Goal: Task Accomplishment & Management: Complete application form

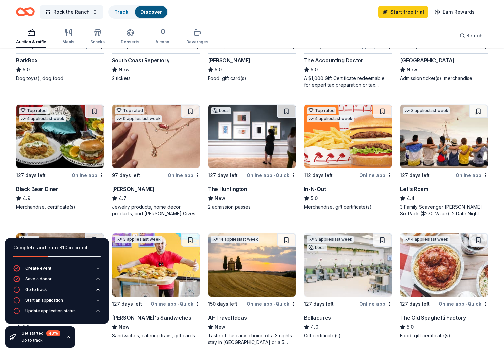
scroll to position [273, 0]
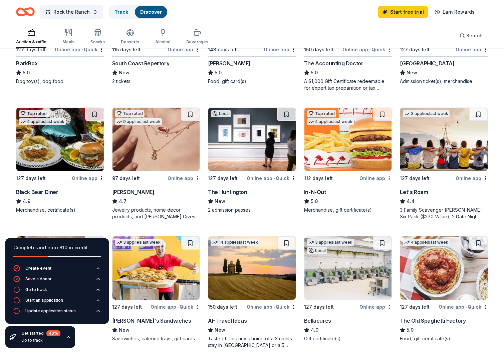
click at [342, 156] on img at bounding box center [347, 139] width 87 height 63
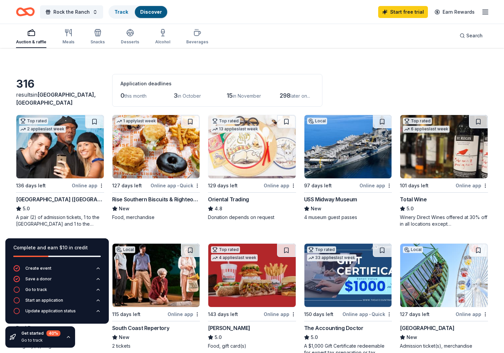
scroll to position [0, 0]
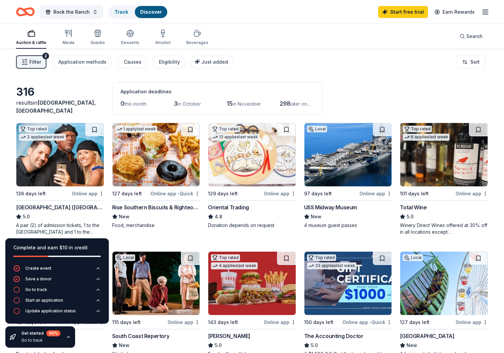
click at [185, 104] on span "in October" at bounding box center [188, 104] width 23 height 6
click at [95, 60] on div "Application methods" at bounding box center [82, 62] width 48 height 8
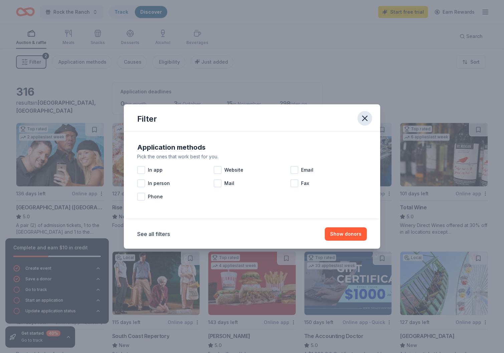
click at [366, 121] on icon "button" at bounding box center [364, 118] width 9 height 9
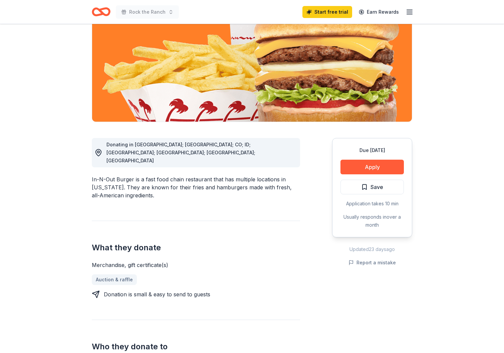
scroll to position [83, 0]
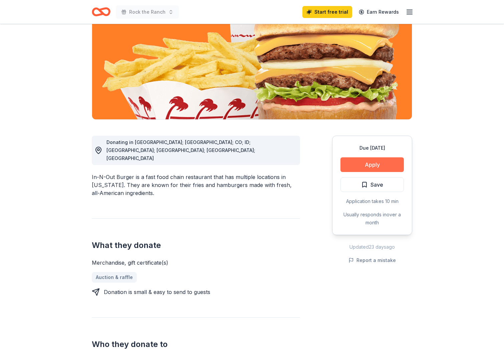
click at [351, 166] on button "Apply" at bounding box center [371, 164] width 63 height 15
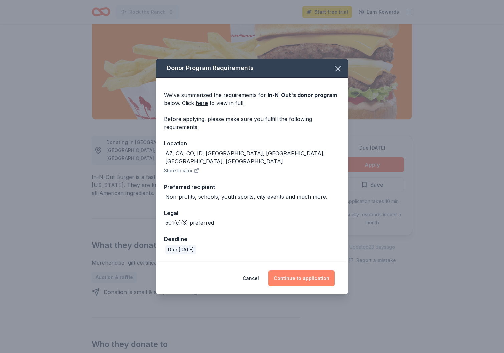
click at [306, 273] on button "Continue to application" at bounding box center [301, 278] width 66 height 16
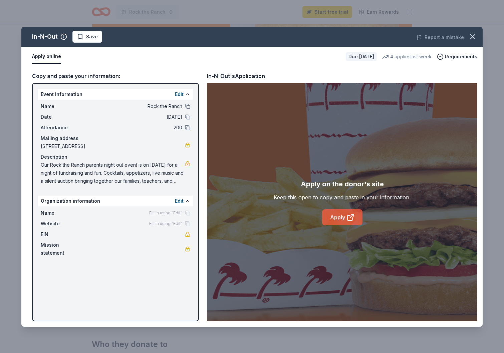
click at [335, 216] on link "Apply" at bounding box center [342, 217] width 40 height 16
